Goal: Transaction & Acquisition: Download file/media

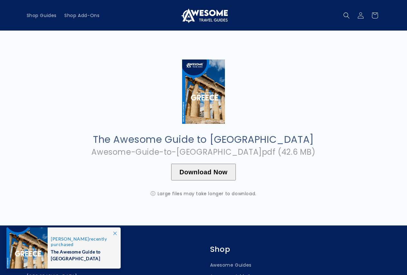
click at [192, 173] on button "Download Now" at bounding box center [203, 172] width 65 height 17
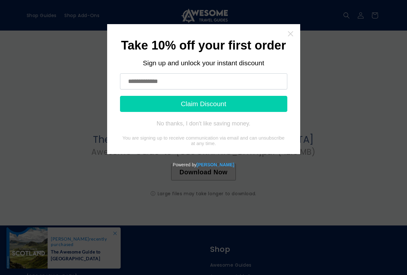
click at [292, 31] on icon "Close widget" at bounding box center [291, 34] width 6 height 6
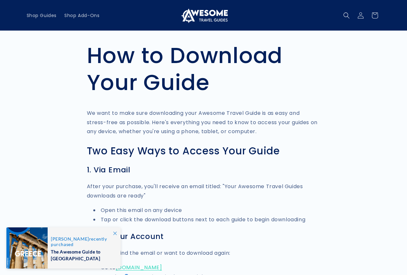
scroll to position [32, 0]
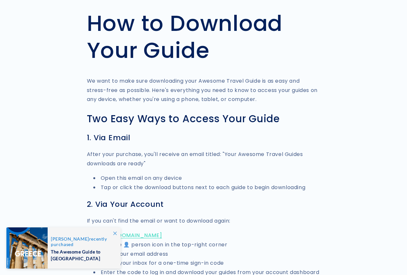
click at [112, 234] on span at bounding box center [115, 234] width 12 height 12
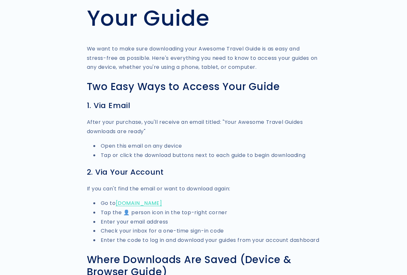
scroll to position [97, 0]
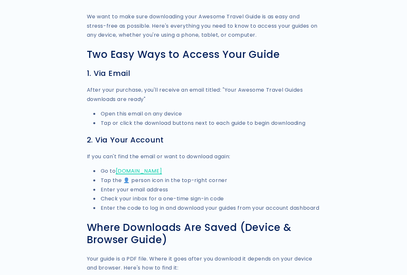
click at [149, 170] on link "[DOMAIN_NAME]" at bounding box center [139, 170] width 46 height 7
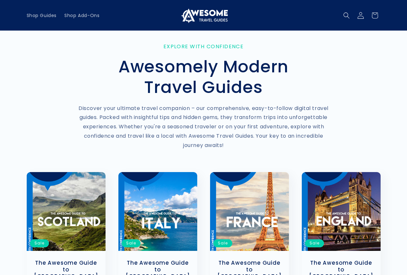
click at [364, 14] on icon at bounding box center [360, 15] width 7 height 7
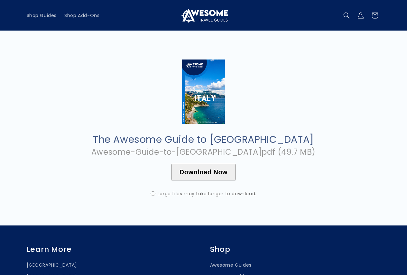
click at [204, 176] on button "Download Now" at bounding box center [203, 172] width 65 height 17
